Goal: Information Seeking & Learning: Learn about a topic

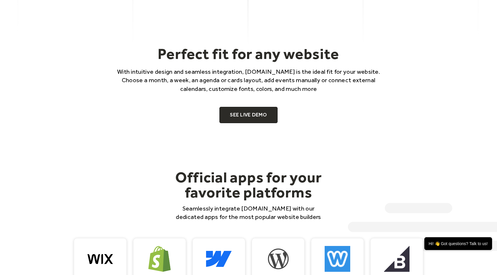
scroll to position [387, 0]
click at [259, 115] on link "SEE LIVE DEMO" at bounding box center [248, 115] width 58 height 16
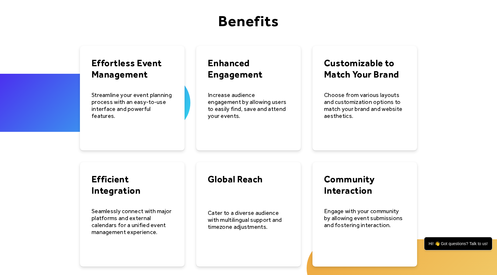
scroll to position [806, 0]
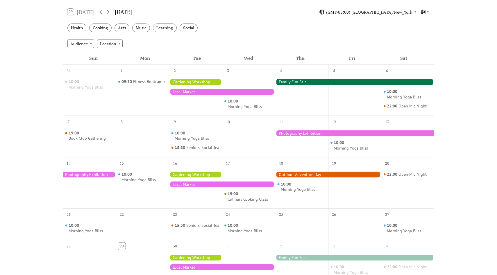
scroll to position [92, 0]
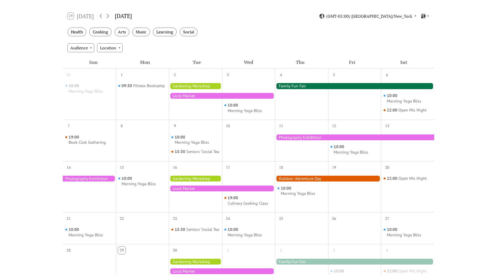
click at [292, 86] on div at bounding box center [354, 86] width 159 height 6
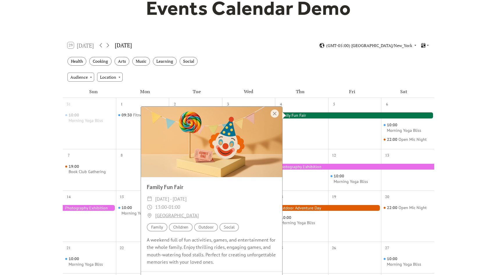
scroll to position [63, 0]
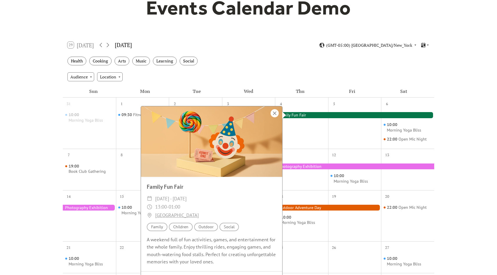
click at [274, 113] on div at bounding box center [274, 113] width 8 height 8
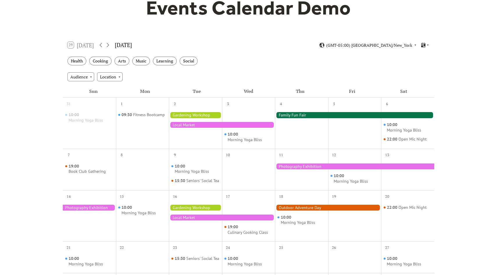
click at [449, 154] on div "Events Calendar Demo Loading the Events Calendar..." at bounding box center [248, 191] width 497 height 457
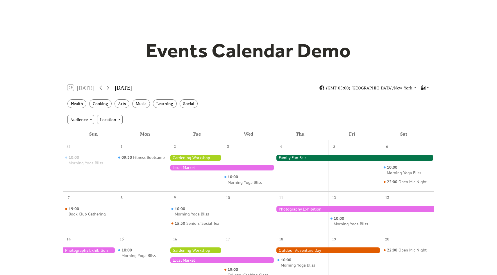
scroll to position [0, 0]
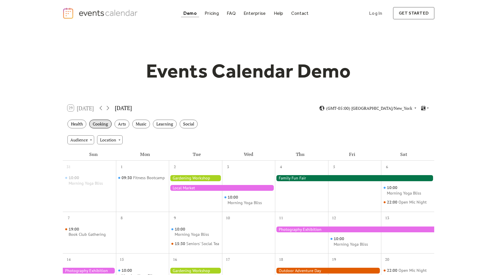
click at [104, 126] on div "Cooking" at bounding box center [100, 124] width 22 height 9
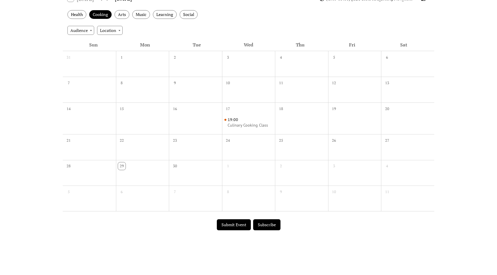
scroll to position [110, 0]
click at [240, 123] on div "Culinary Cooking Class" at bounding box center [247, 125] width 40 height 6
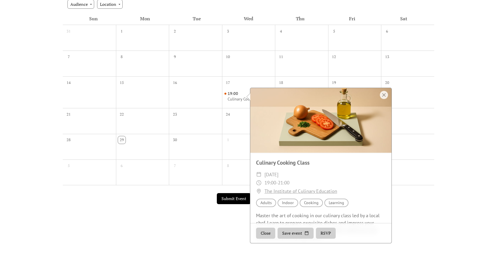
scroll to position [0, 0]
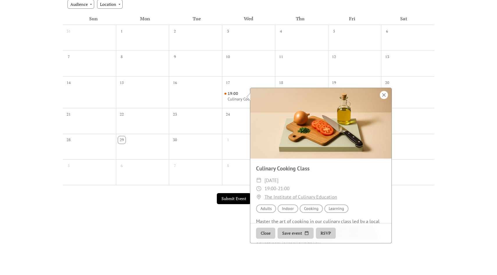
click at [383, 98] on div at bounding box center [384, 95] width 8 height 8
